Goal: Find specific page/section: Find specific page/section

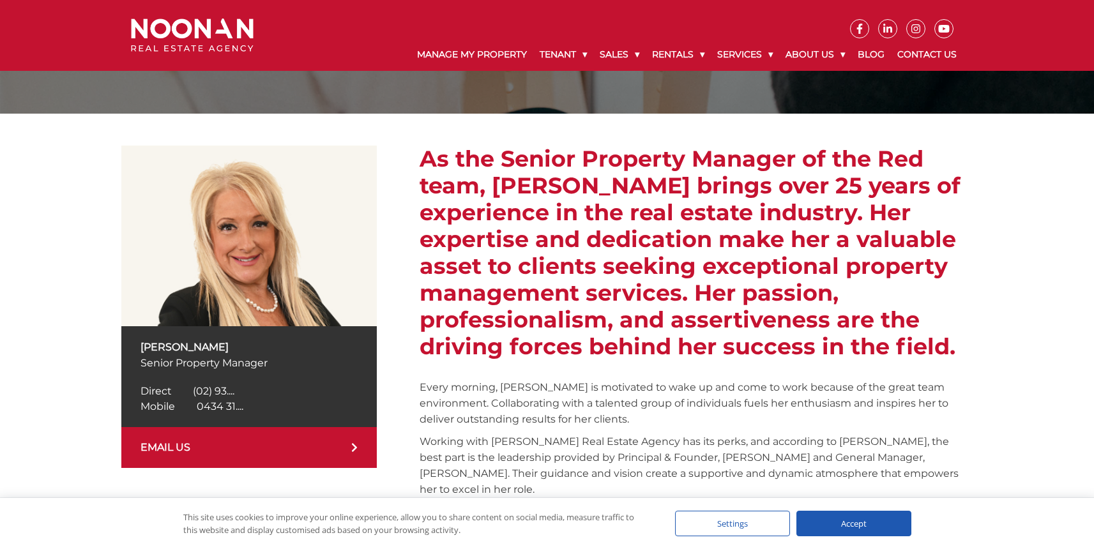
scroll to position [158, 0]
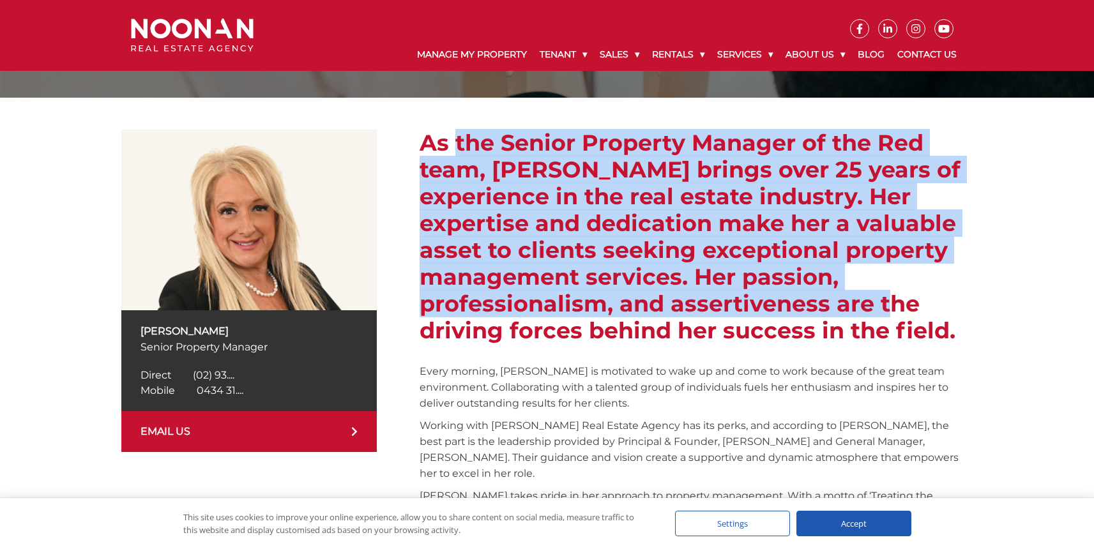
drag, startPoint x: 472, startPoint y: 144, endPoint x: 839, endPoint y: 312, distance: 403.7
click at [825, 303] on h2 "As the Senior Property Manager of the Red team, [PERSON_NAME] brings over 25 ye…" at bounding box center [696, 237] width 553 height 215
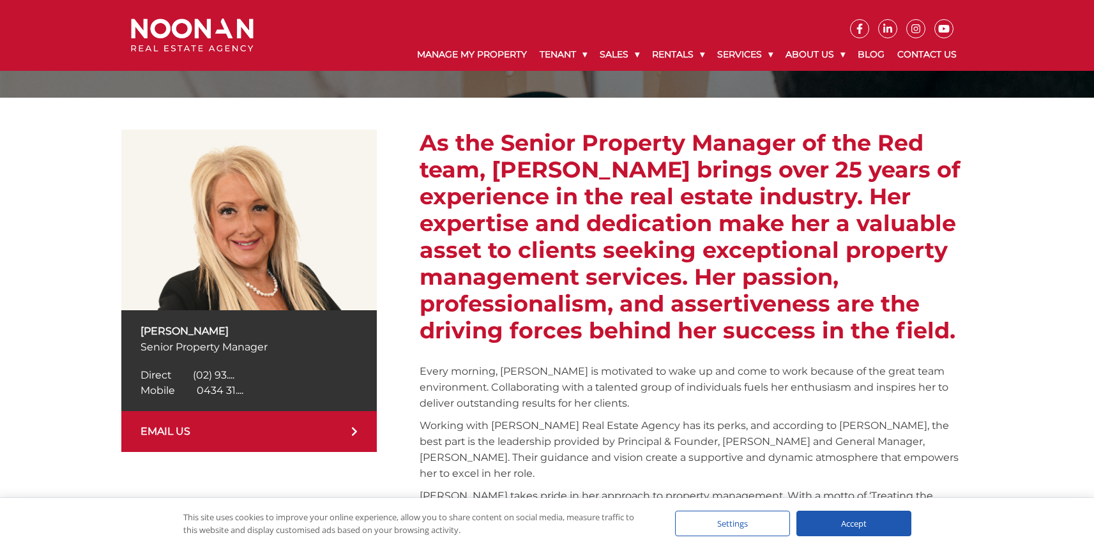
drag, startPoint x: 879, startPoint y: 337, endPoint x: 951, endPoint y: 336, distance: 72.2
click at [879, 337] on h2 "As the Senior Property Manager of the Red team, [PERSON_NAME] brings over 25 ye…" at bounding box center [696, 237] width 553 height 215
drag, startPoint x: 962, startPoint y: 336, endPoint x: 407, endPoint y: 134, distance: 590.9
click at [407, 134] on div "[PERSON_NAME] Senior Property Manager Direct [PHONE_NUMBER] Direct (02) 93.... …" at bounding box center [547, 363] width 852 height 467
click at [406, 134] on div "[PERSON_NAME] Senior Property Manager Direct [PHONE_NUMBER] Direct (02) 93.... …" at bounding box center [547, 363] width 852 height 467
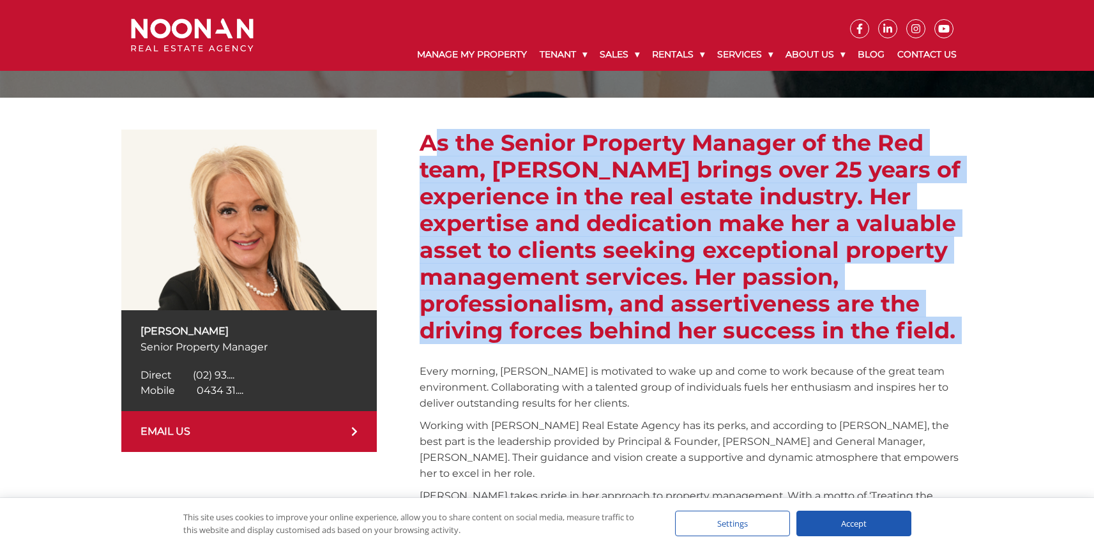
drag, startPoint x: 406, startPoint y: 134, endPoint x: 973, endPoint y: 339, distance: 602.6
click at [973, 339] on div "[PERSON_NAME] Senior Property Manager Direct [PHONE_NUMBER] Direct (02) 93.... …" at bounding box center [547, 363] width 1094 height 531
drag, startPoint x: 973, startPoint y: 339, endPoint x: 420, endPoint y: 150, distance: 583.8
click at [420, 150] on div "[PERSON_NAME] Senior Property Manager Direct [PHONE_NUMBER] Direct (02) 93.... …" at bounding box center [547, 363] width 1094 height 531
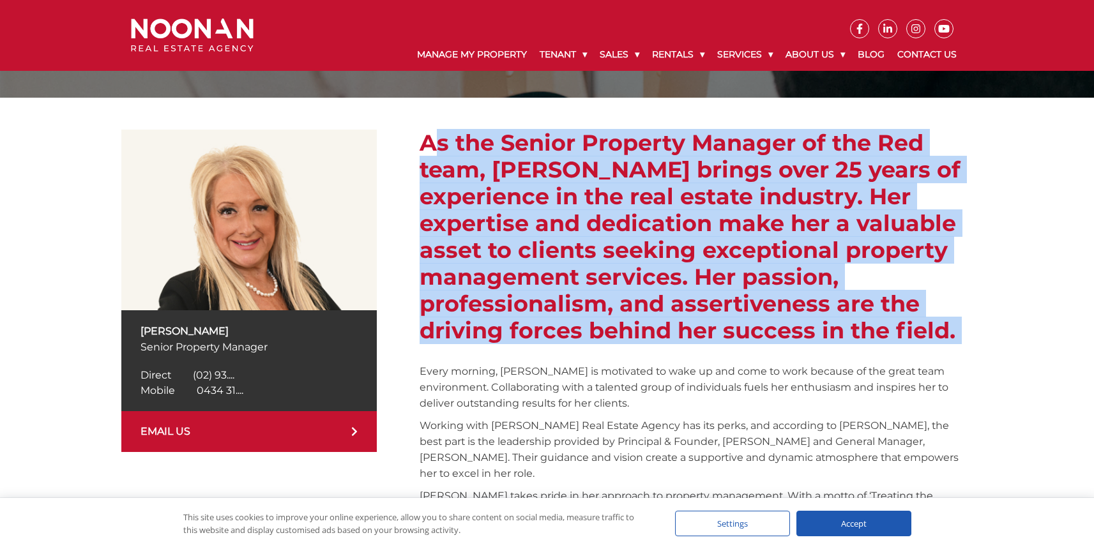
click at [420, 150] on h2 "As the Senior Property Manager of the Red team, [PERSON_NAME] brings over 25 ye…" at bounding box center [696, 237] width 553 height 215
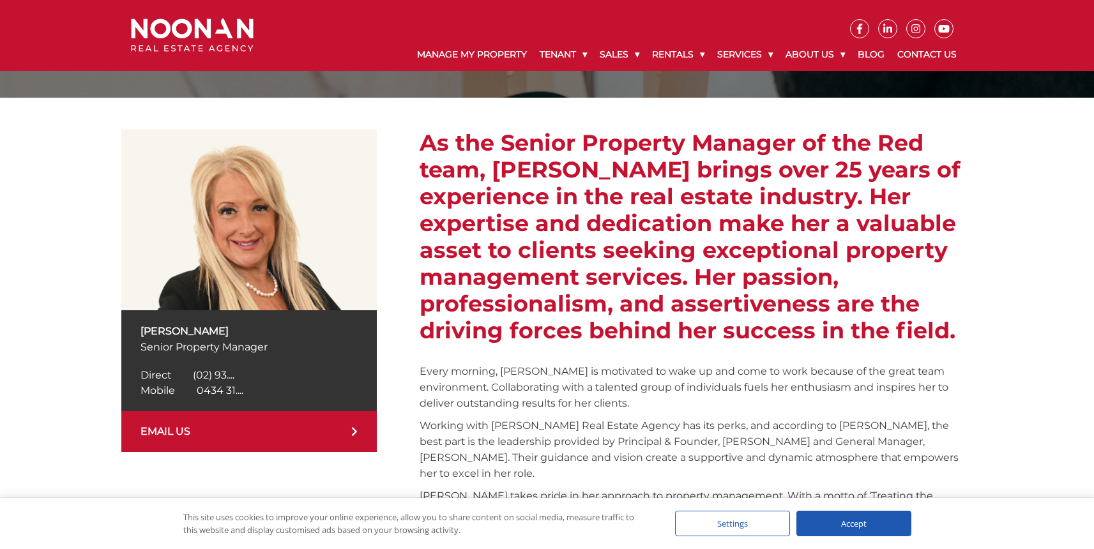
drag, startPoint x: 436, startPoint y: 147, endPoint x: 1021, endPoint y: 339, distance: 615.7
click at [1021, 339] on div "[PERSON_NAME] Senior Property Manager Direct [PHONE_NUMBER] Direct (02) 93.... …" at bounding box center [547, 363] width 1094 height 531
click at [1022, 339] on div "[PERSON_NAME] Senior Property Manager Direct [PHONE_NUMBER] Direct (02) 93.... …" at bounding box center [547, 363] width 1094 height 531
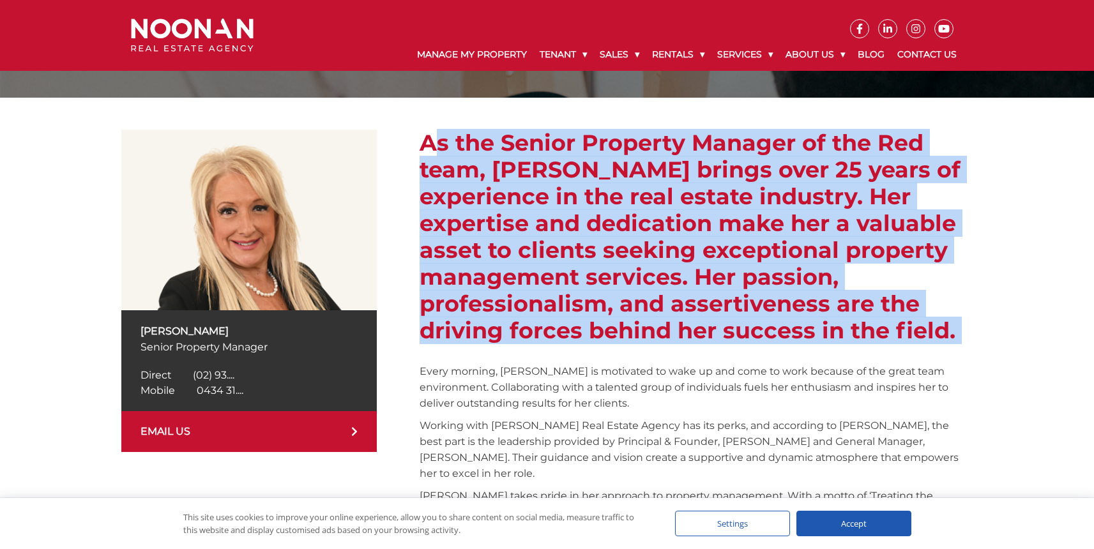
drag, startPoint x: 1021, startPoint y: 339, endPoint x: 423, endPoint y: 144, distance: 629.5
click at [423, 144] on div "[PERSON_NAME] Senior Property Manager Direct [PHONE_NUMBER] Direct (02) 93.... …" at bounding box center [547, 363] width 1094 height 531
click at [423, 144] on h2 "As the Senior Property Manager of the Red team, [PERSON_NAME] brings over 25 ye…" at bounding box center [696, 237] width 553 height 215
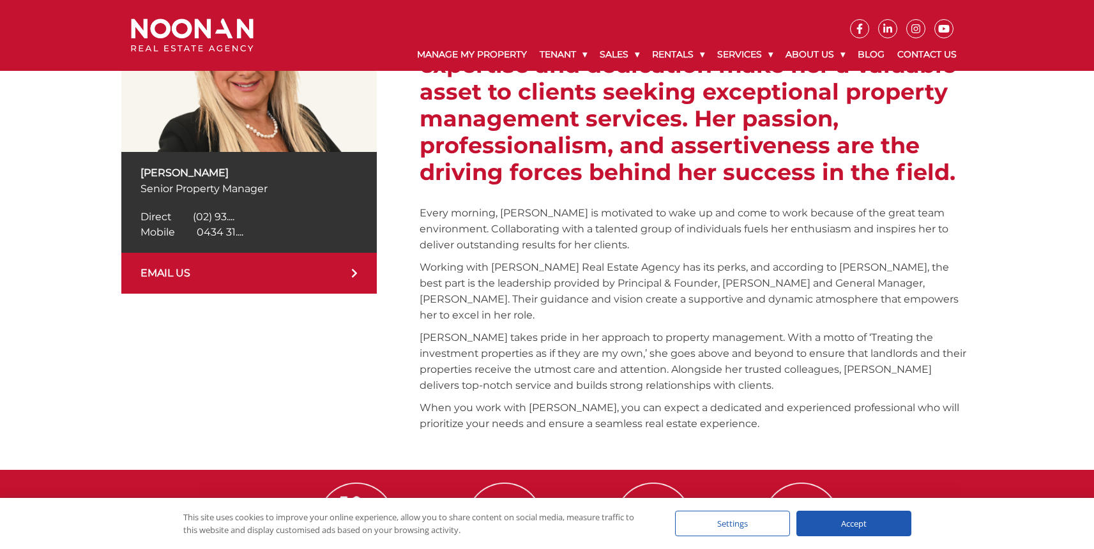
scroll to position [318, 0]
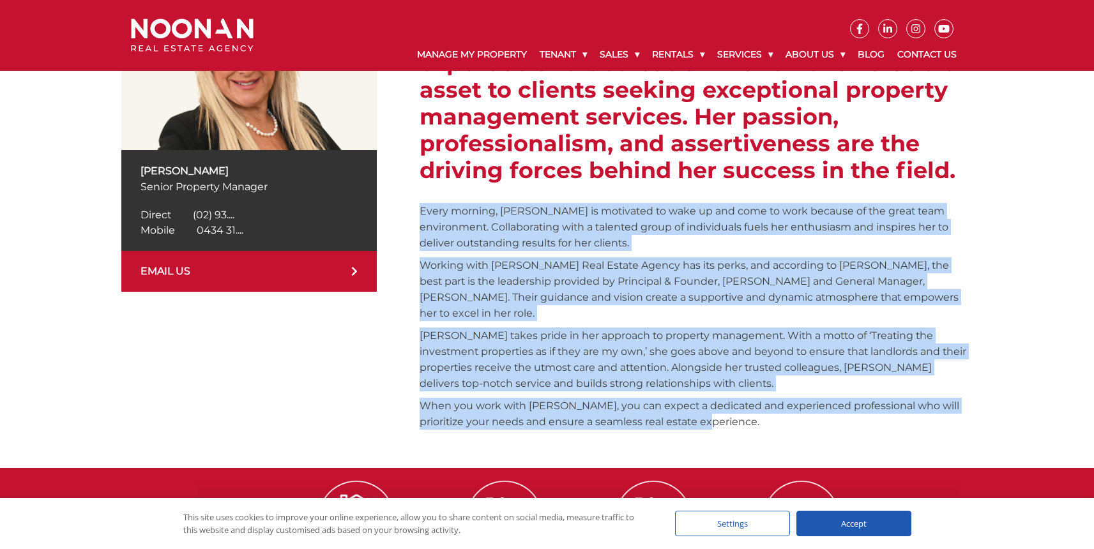
drag, startPoint x: 416, startPoint y: 210, endPoint x: 841, endPoint y: 407, distance: 468.7
click at [841, 407] on div "[PERSON_NAME] Senior Property Manager Direct [PHONE_NUMBER] Direct (02) 93.... …" at bounding box center [547, 202] width 852 height 467
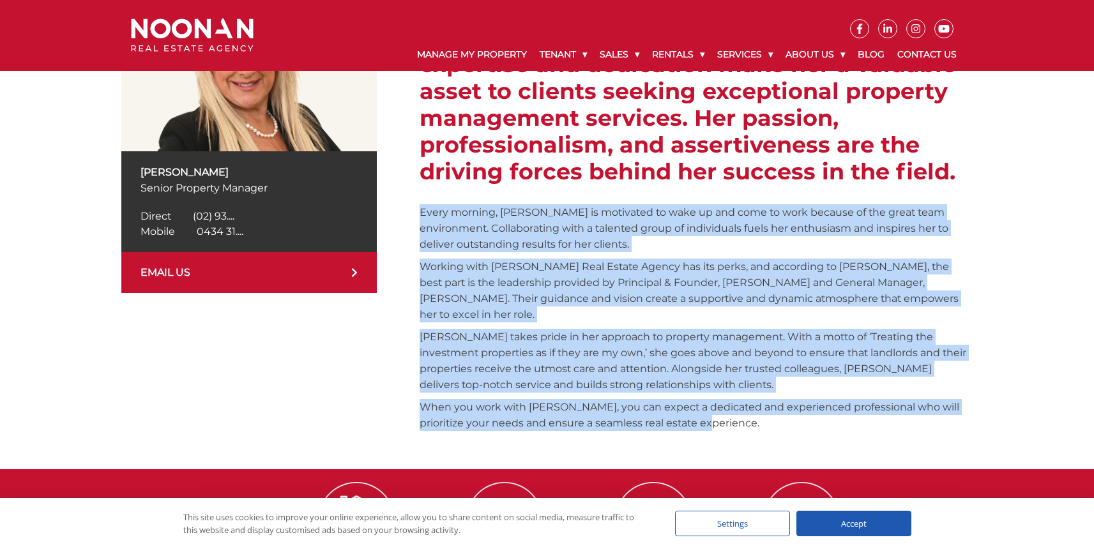
click at [841, 407] on p "When you work with [PERSON_NAME], you can expect a dedicated and experienced pr…" at bounding box center [696, 415] width 553 height 32
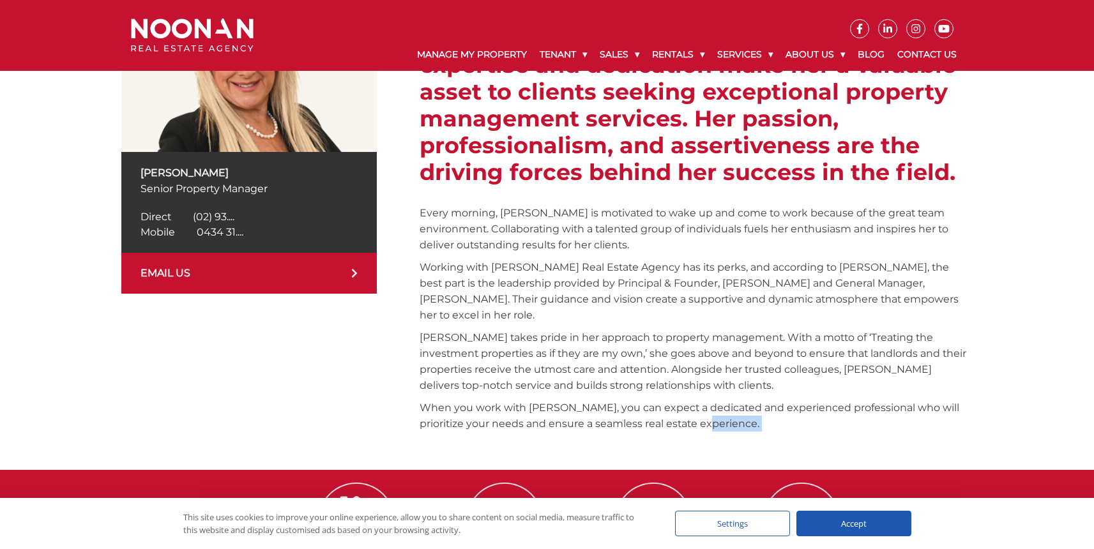
scroll to position [321, 0]
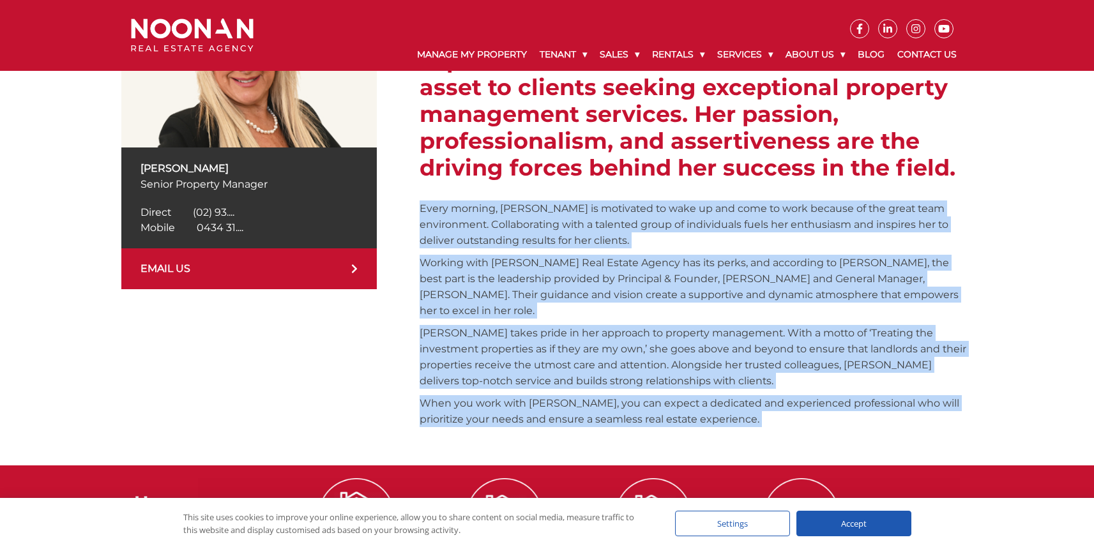
drag, startPoint x: 841, startPoint y: 407, endPoint x: 420, endPoint y: 207, distance: 466.1
click at [418, 208] on div "[PERSON_NAME] Senior Property Manager Direct [PHONE_NUMBER] Direct (02) 93.... …" at bounding box center [547, 200] width 852 height 467
click at [498, 209] on p "Every morning, [PERSON_NAME] is motivated to wake up and come to work because o…" at bounding box center [696, 225] width 553 height 48
click at [627, 204] on p "Every morning, [PERSON_NAME] is motivated to wake up and come to work because o…" at bounding box center [696, 225] width 553 height 48
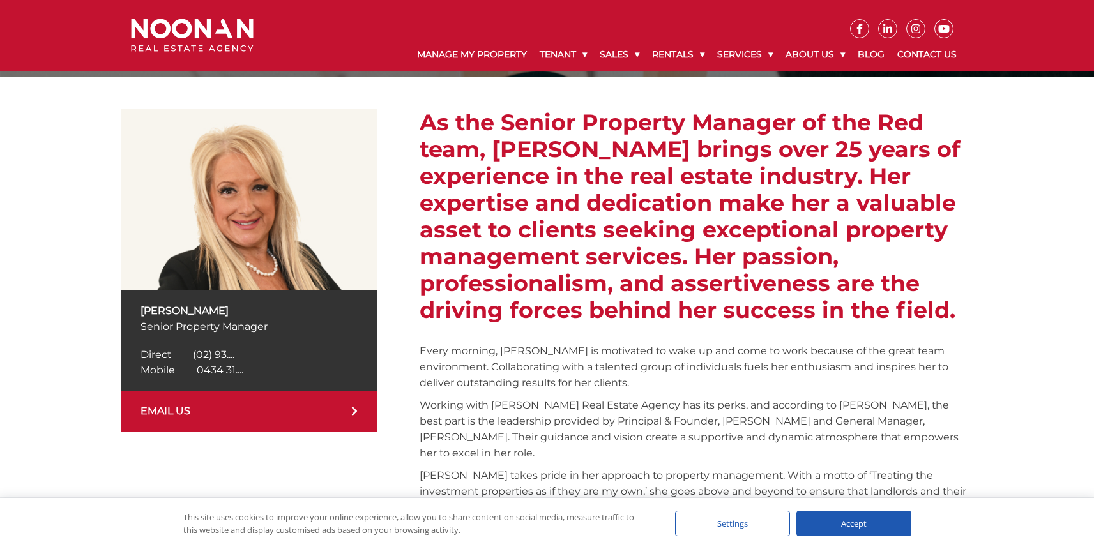
scroll to position [147, 0]
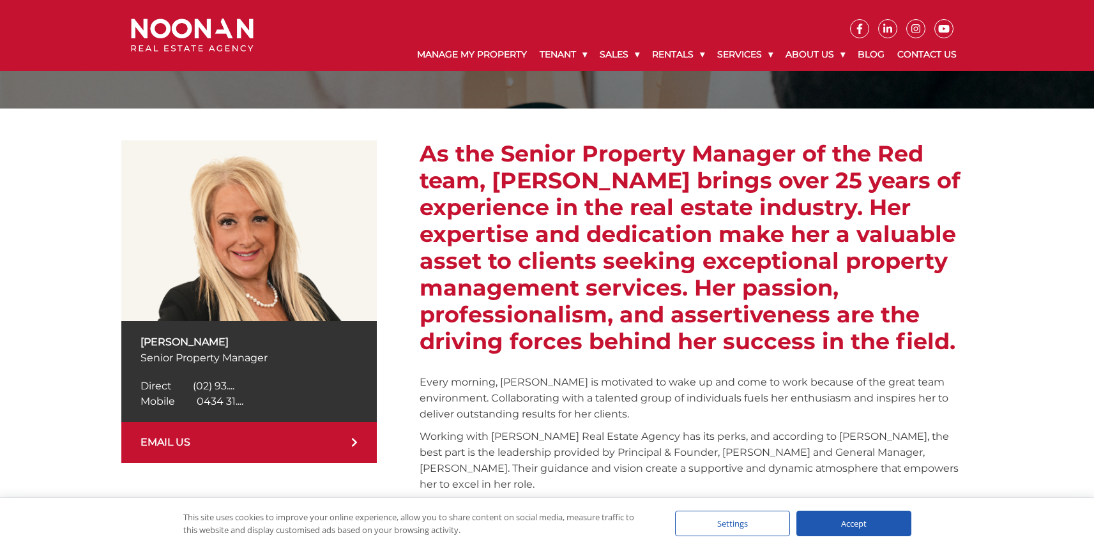
click at [748, 1] on ul at bounding box center [618, 19] width 691 height 38
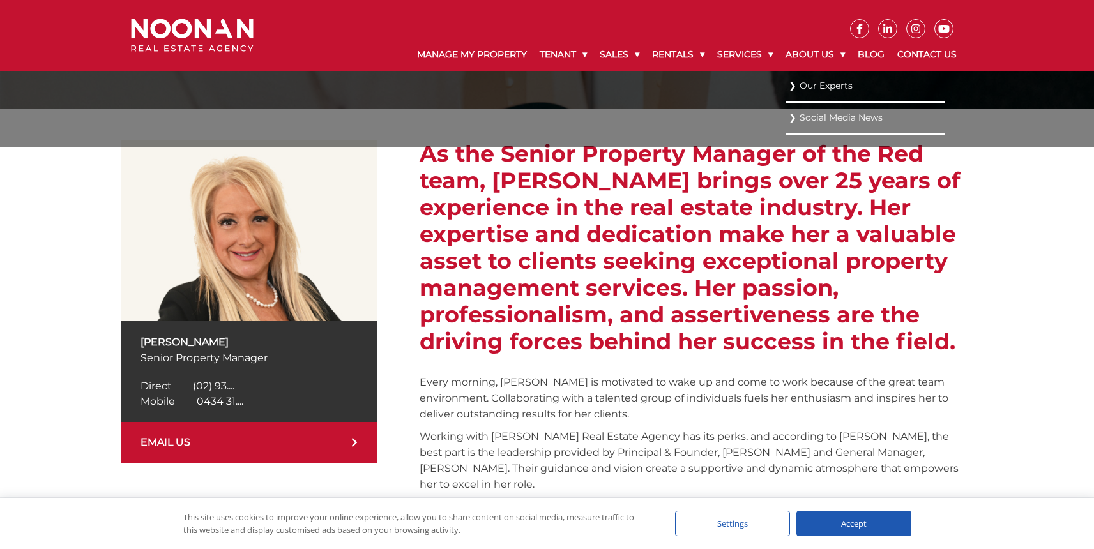
click at [818, 82] on link "Our Experts" at bounding box center [865, 85] width 153 height 17
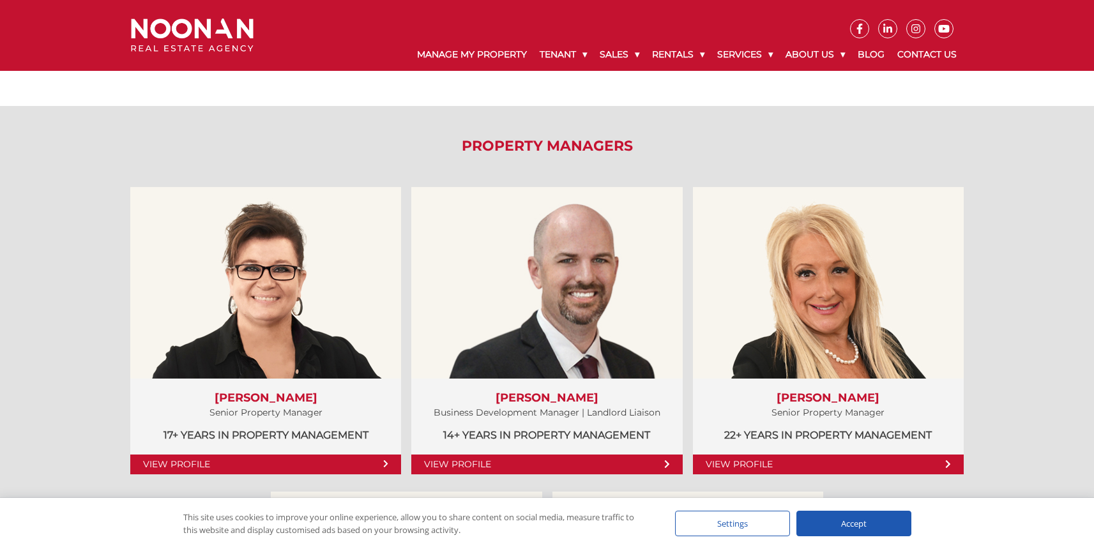
scroll to position [568, 0]
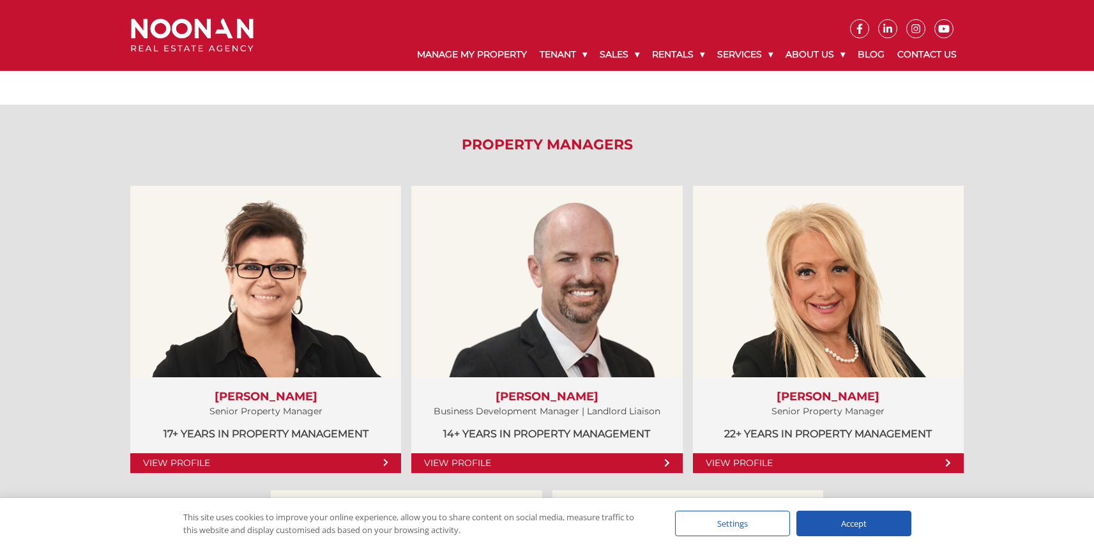
click at [898, 525] on div "Accept" at bounding box center [854, 524] width 115 height 26
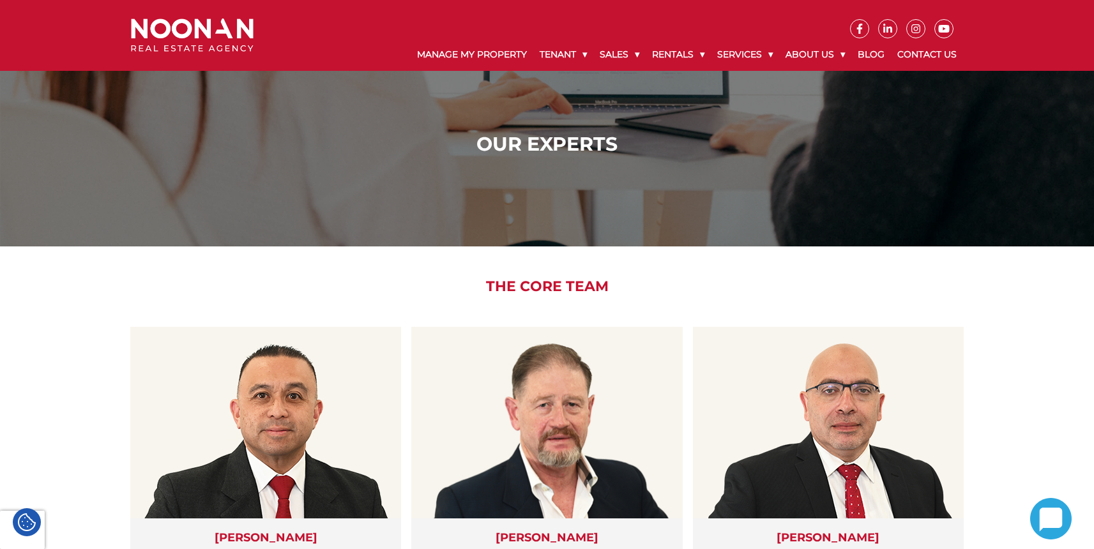
scroll to position [9, 0]
